Goal: Information Seeking & Learning: Understand process/instructions

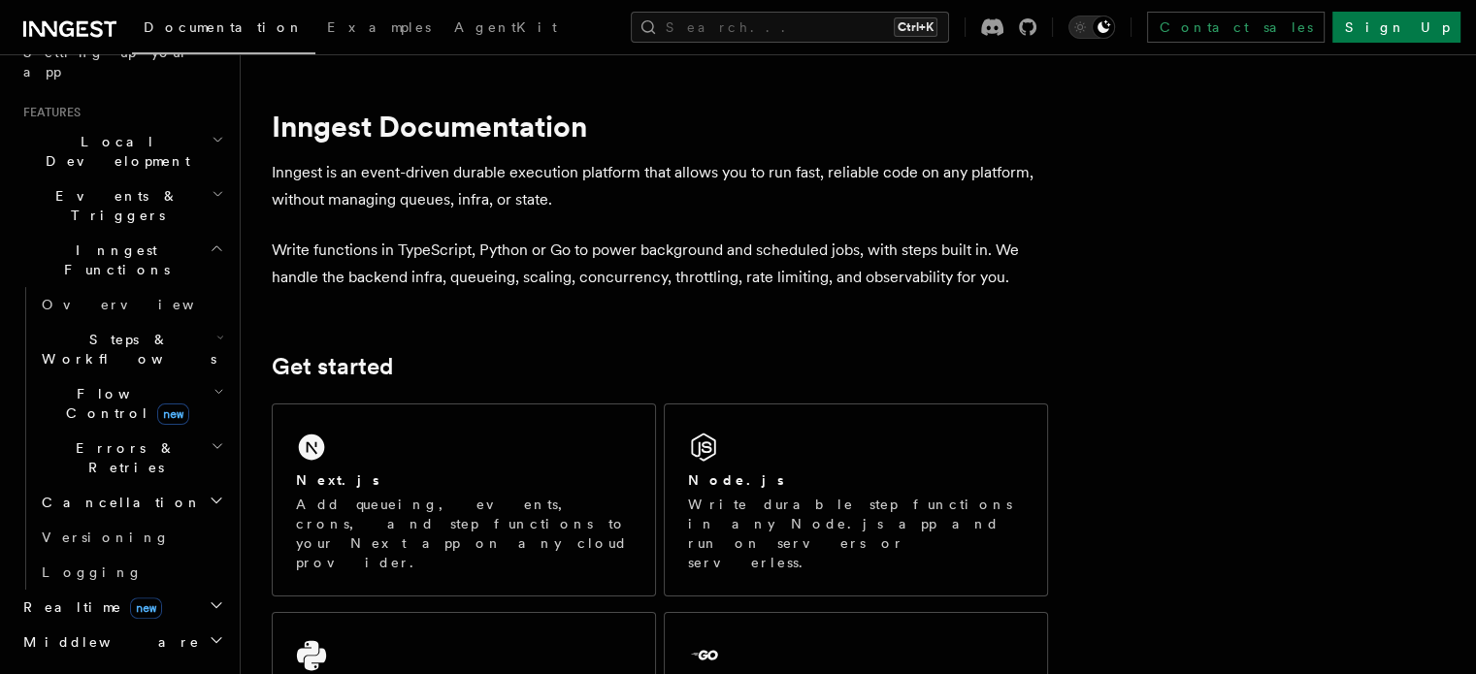
scroll to position [291, 0]
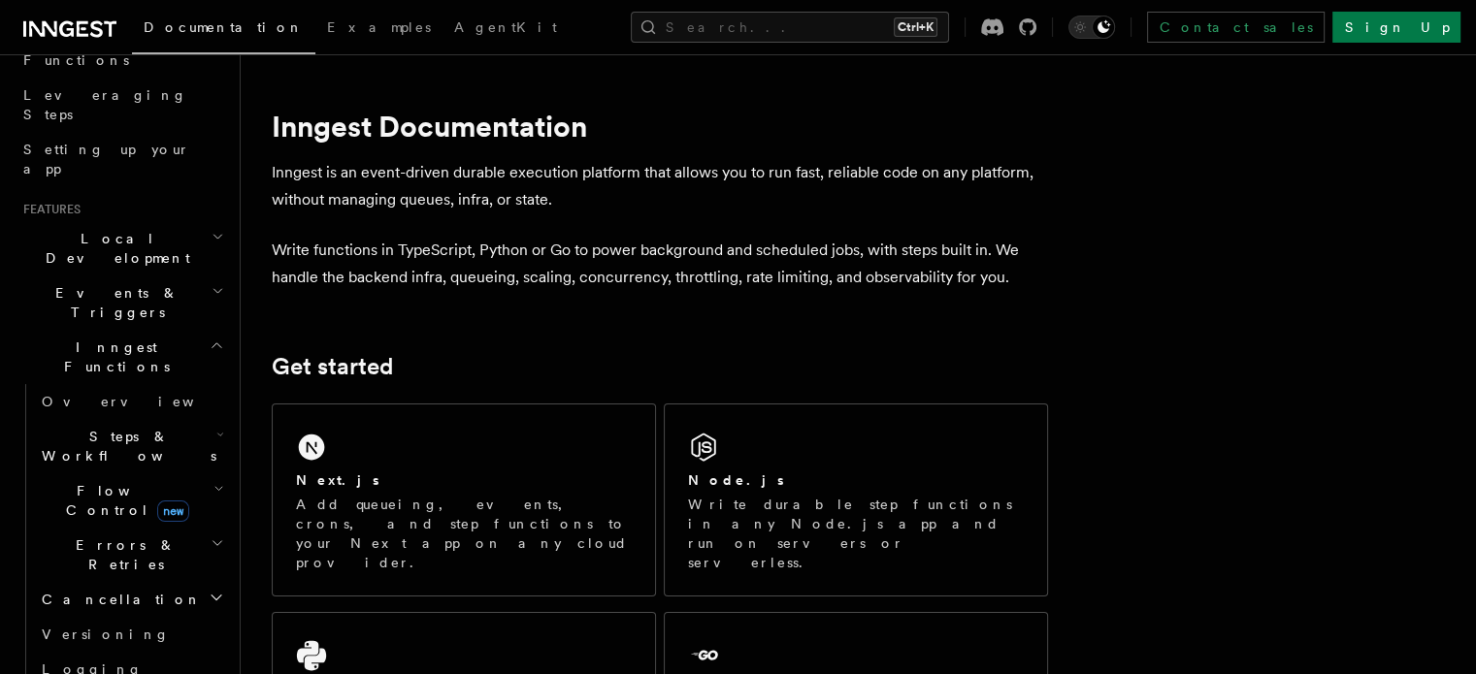
click at [128, 427] on span "Steps & Workflows" at bounding box center [125, 446] width 182 height 39
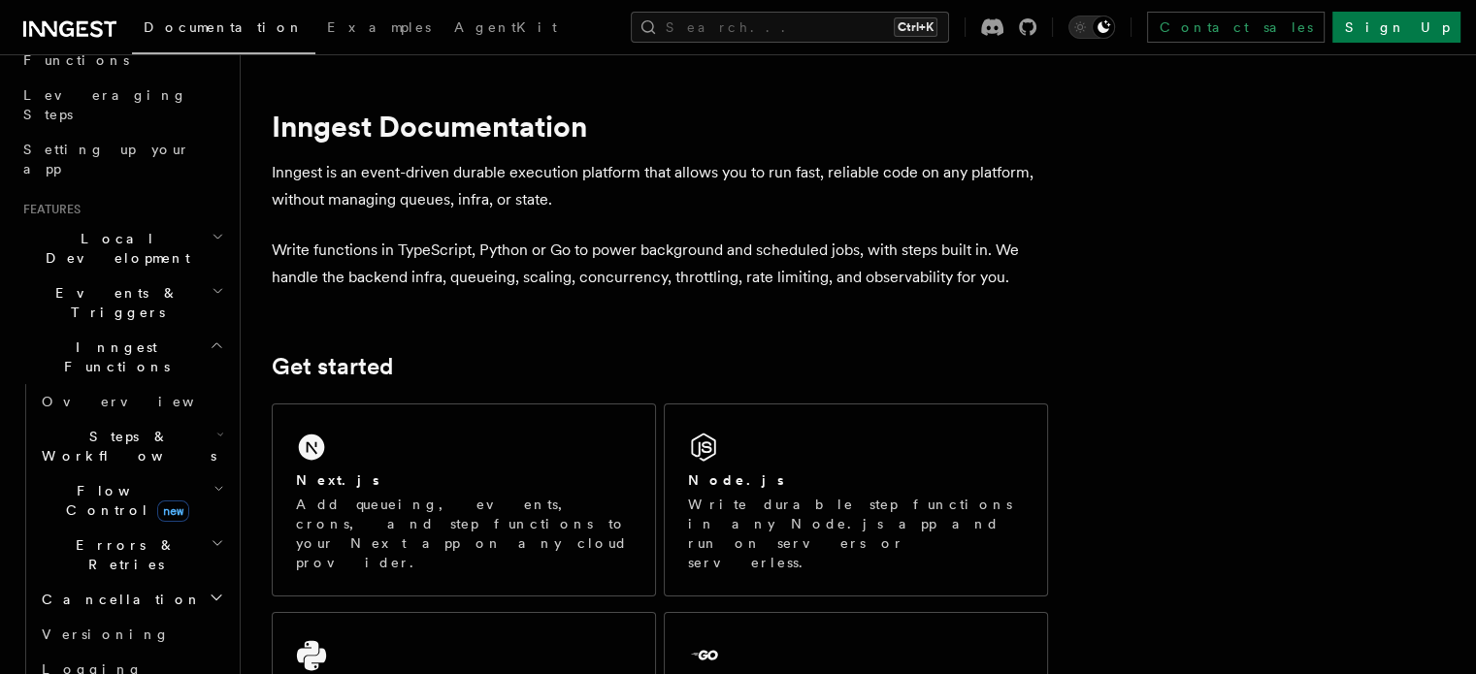
click at [128, 427] on span "Steps & Workflows" at bounding box center [125, 446] width 182 height 39
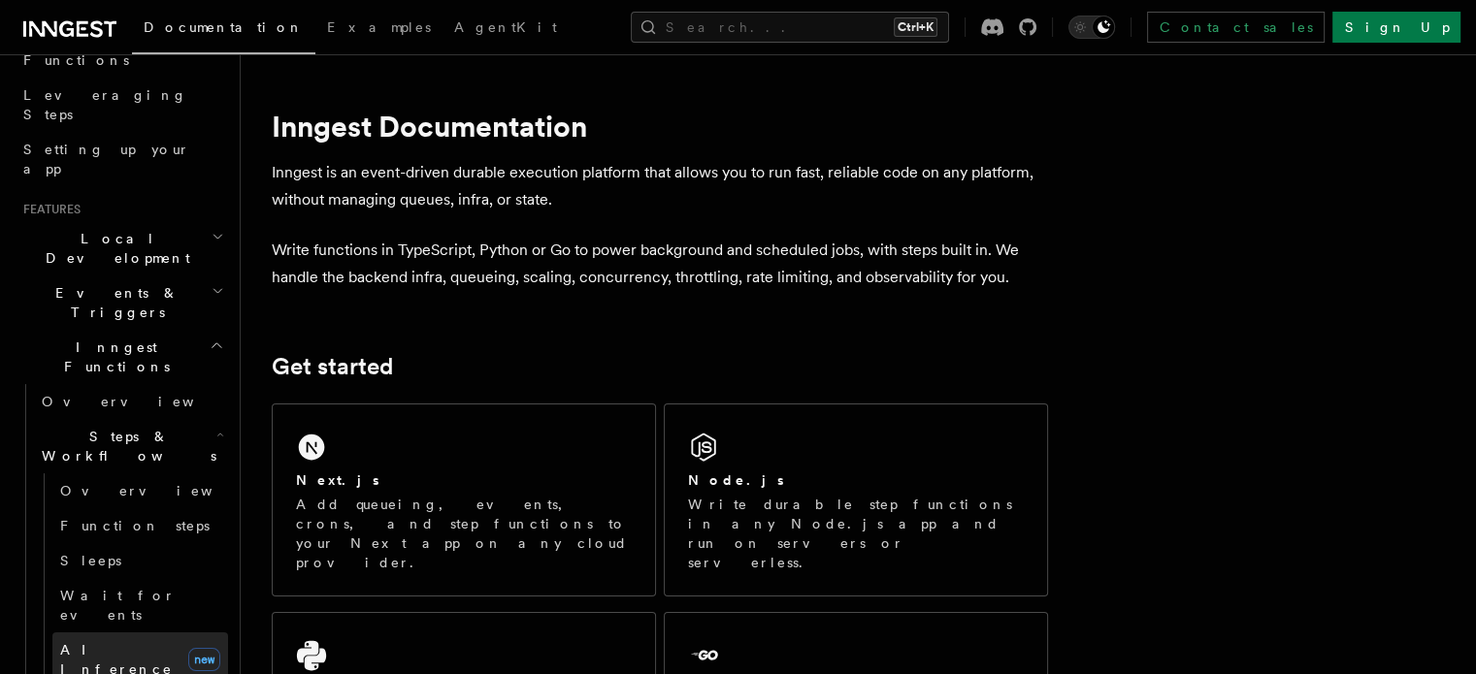
click at [116, 642] on span "AI Inference" at bounding box center [116, 659] width 113 height 35
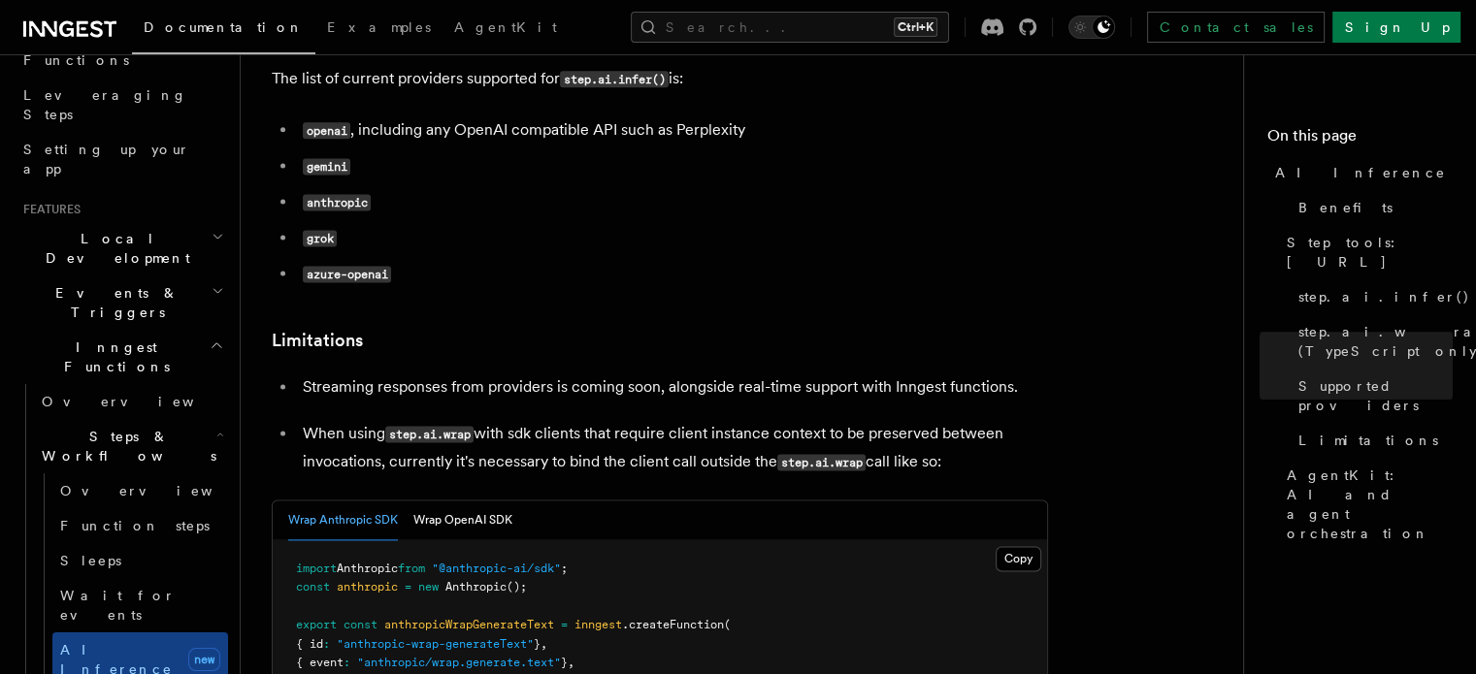
scroll to position [2523, 0]
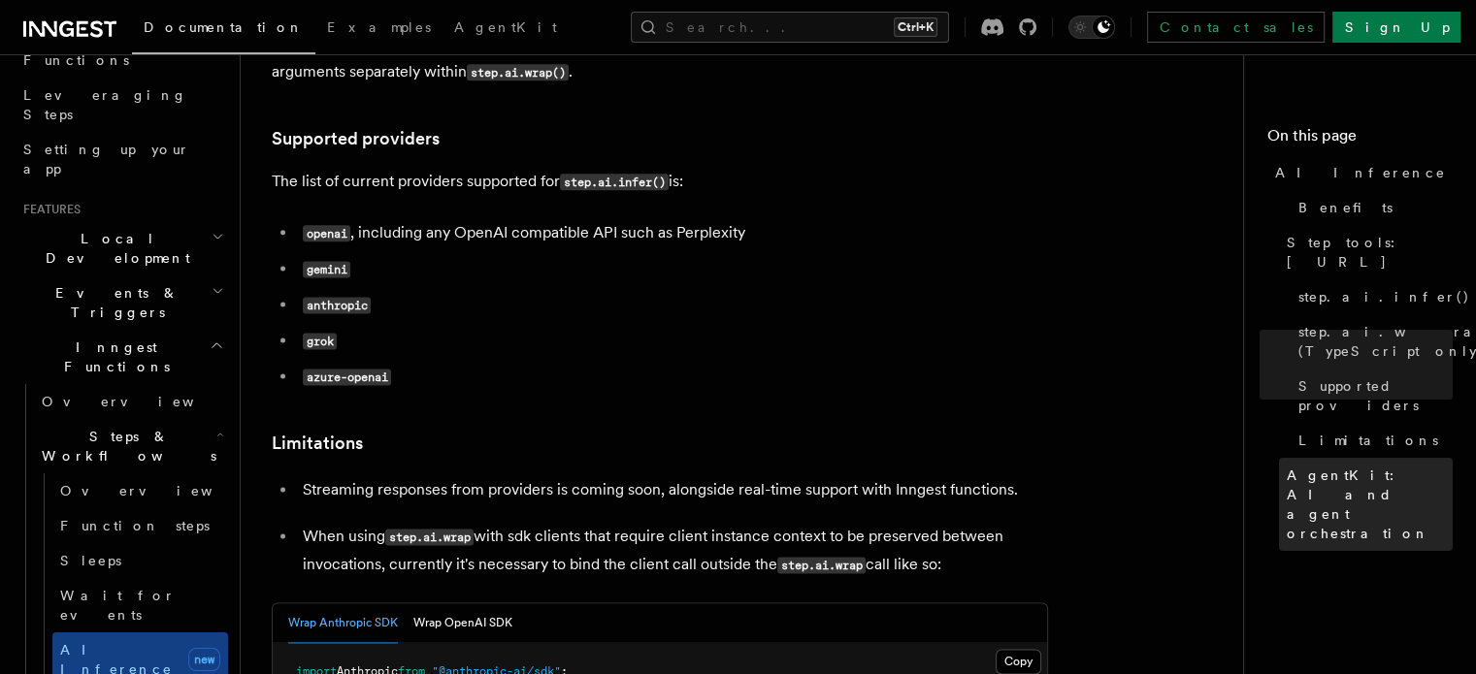
click at [1287, 466] on span "AgentKit: AI and agent orchestration" at bounding box center [1370, 505] width 166 height 78
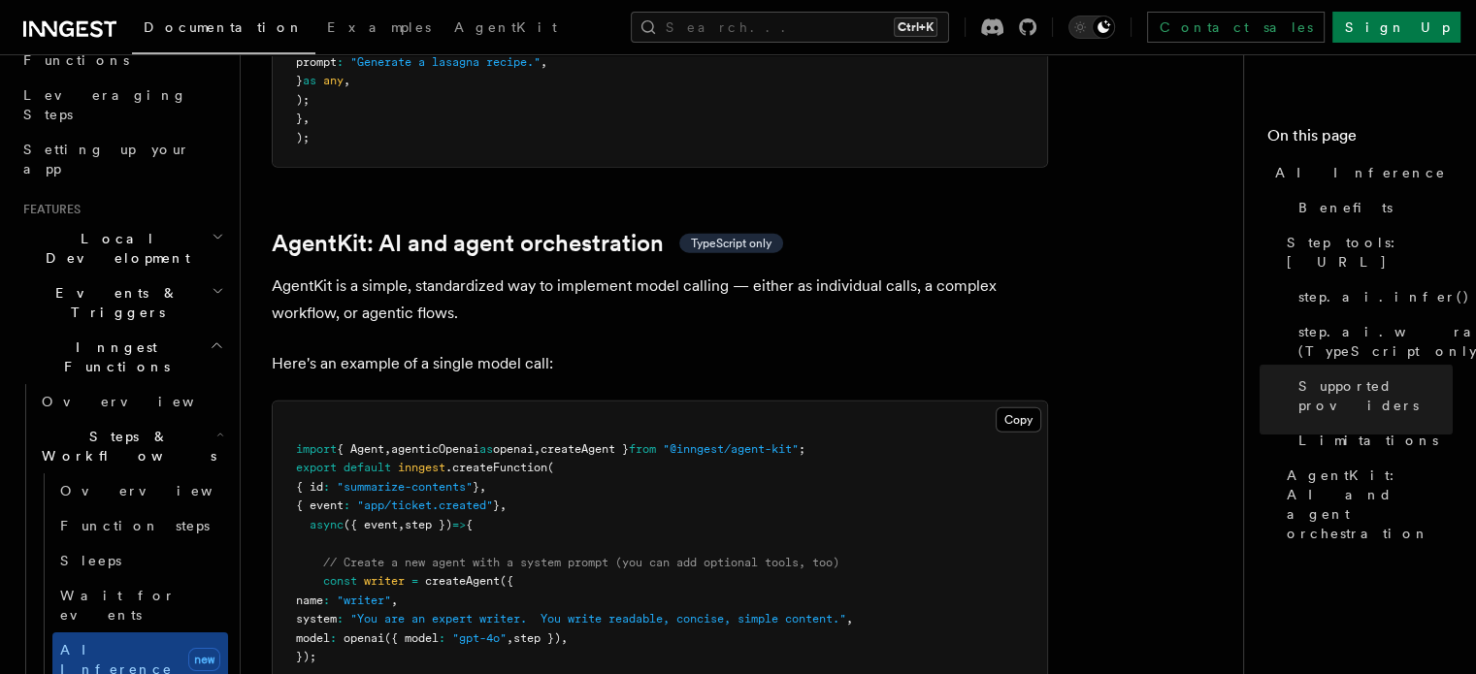
scroll to position [5620, 0]
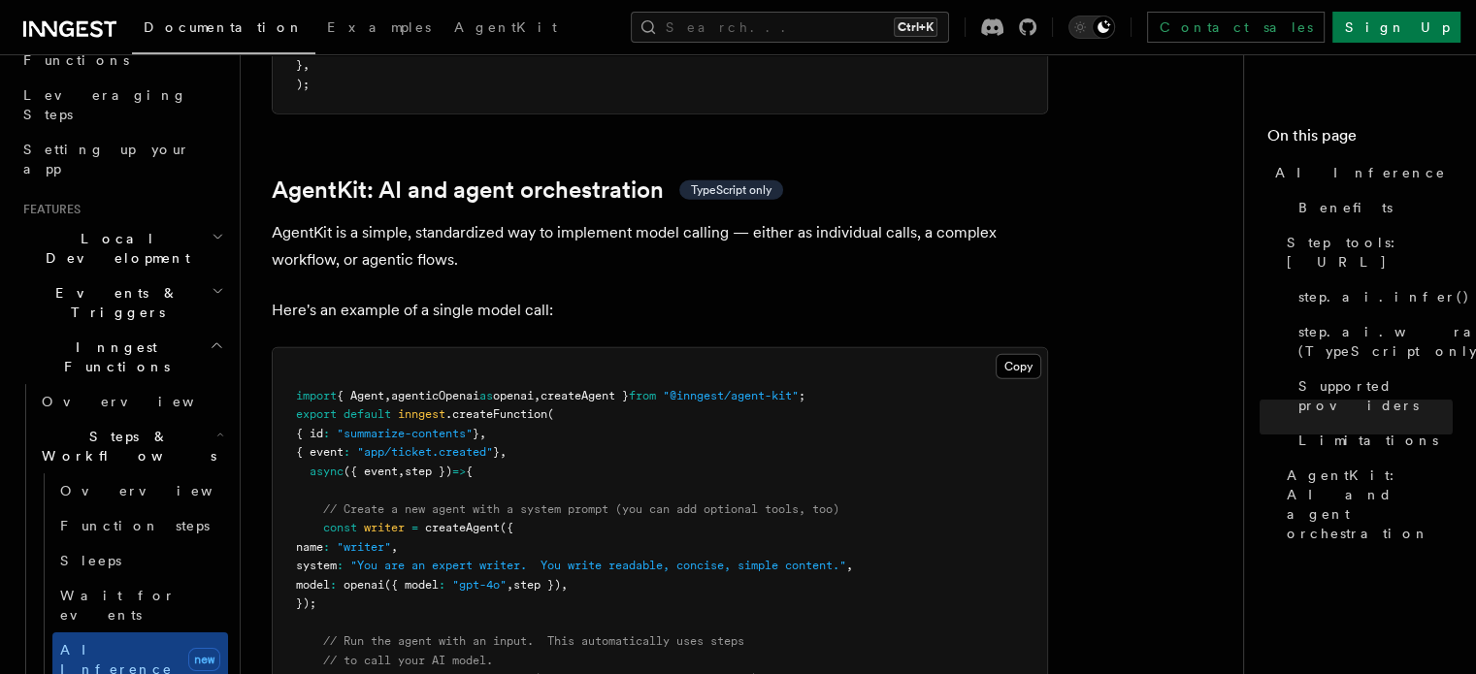
click at [534, 389] on span "openai" at bounding box center [513, 396] width 41 height 14
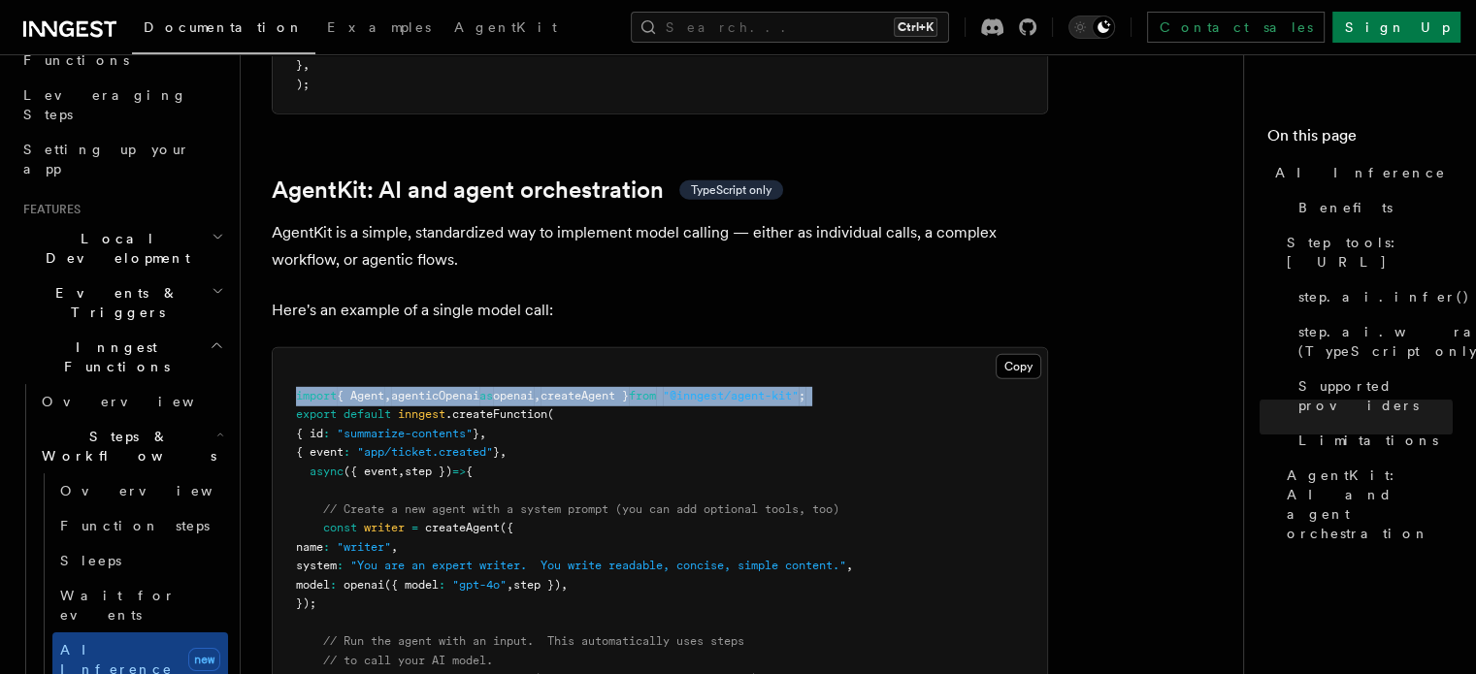
click at [534, 389] on span "openai" at bounding box center [513, 396] width 41 height 14
copy code "import { Agent , agenticOpenai as openai , createAgent } from "@inngest/agent-k…"
click at [320, 411] on pre "import { Agent , agenticOpenai as openai , createAgent } from "@inngest/agent-k…" at bounding box center [660, 556] width 774 height 417
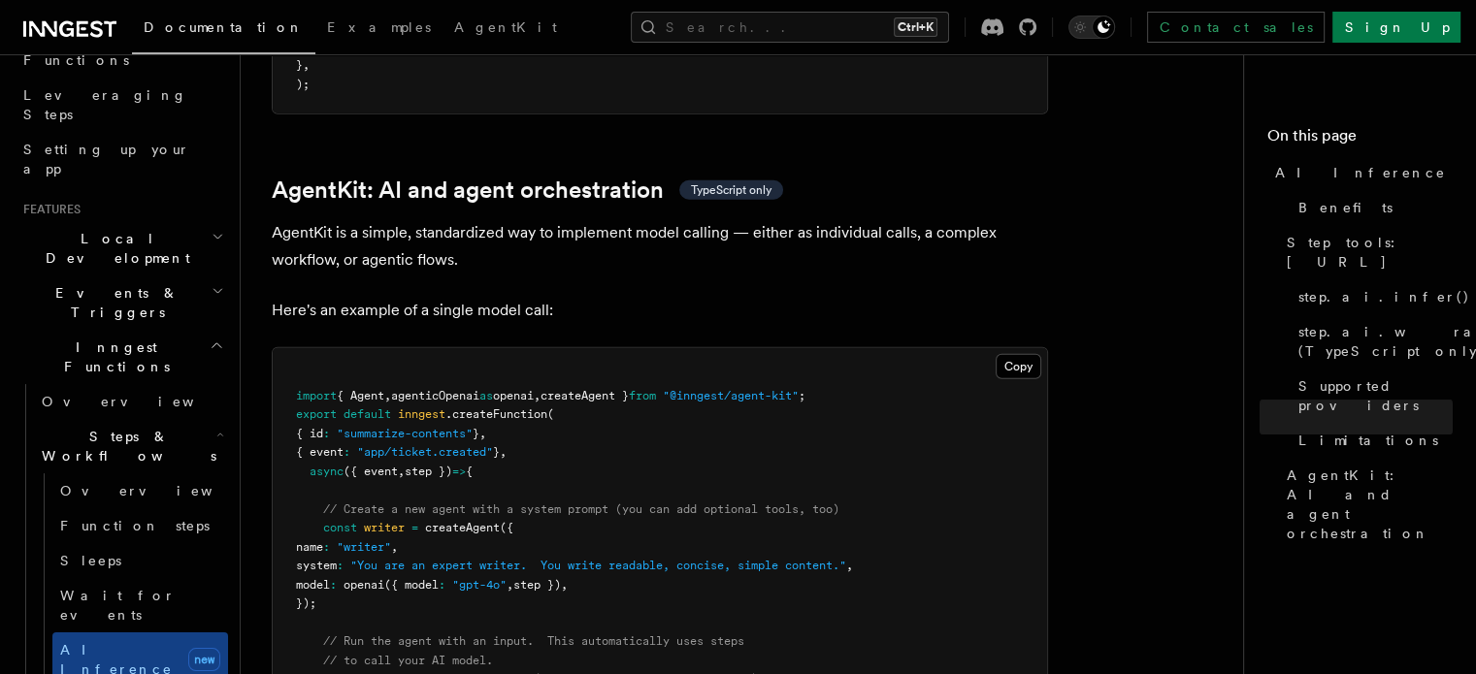
click at [332, 465] on span "async" at bounding box center [327, 472] width 34 height 14
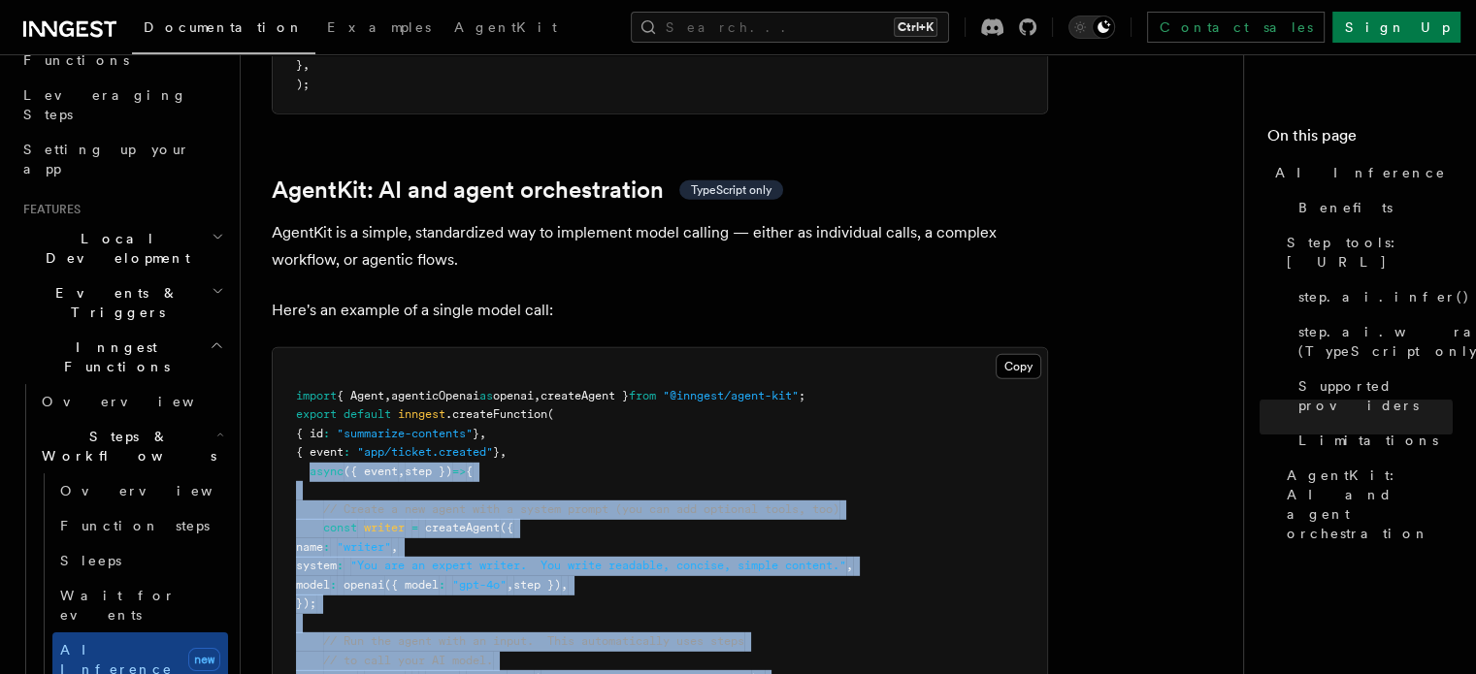
click at [323, 619] on pre "import { Agent , agenticOpenai as openai , createAgent } from "@inngest/agent-k…" at bounding box center [660, 556] width 774 height 417
copy code "async ({ event , step }) => { // Create a new agent with a system prompt (you c…"
click at [733, 386] on pre "import { Agent , agenticOpenai as openai , createAgent } from "@inngest/agent-k…" at bounding box center [660, 556] width 774 height 417
